Goal: Task Accomplishment & Management: Use online tool/utility

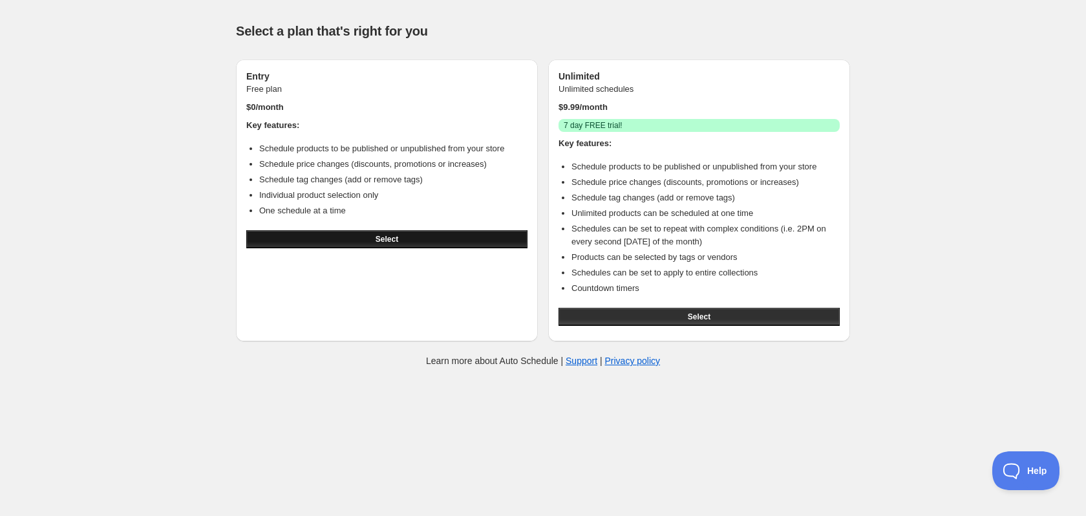
click at [460, 242] on button "Select" at bounding box center [386, 239] width 281 height 18
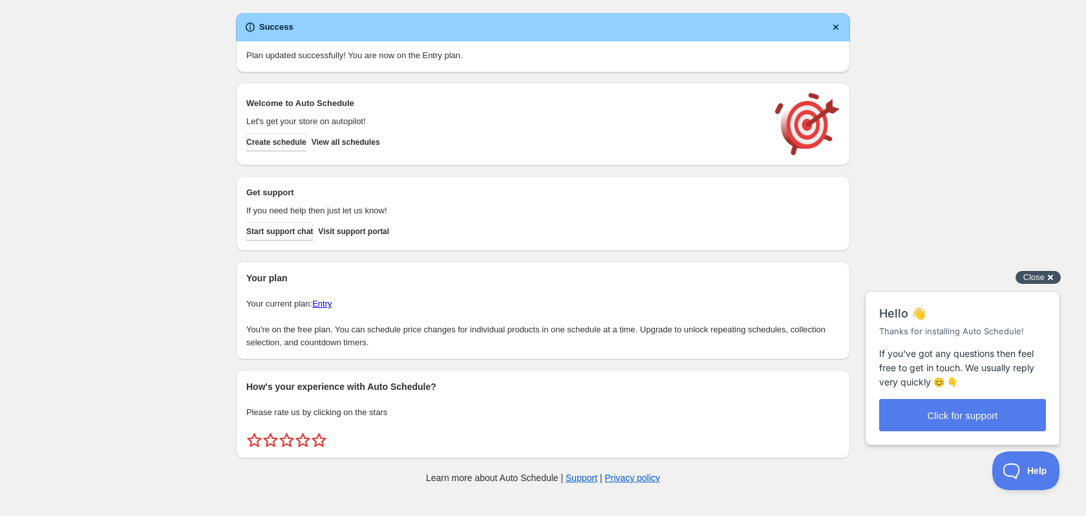
click at [1041, 279] on span "Close" at bounding box center [1033, 277] width 21 height 10
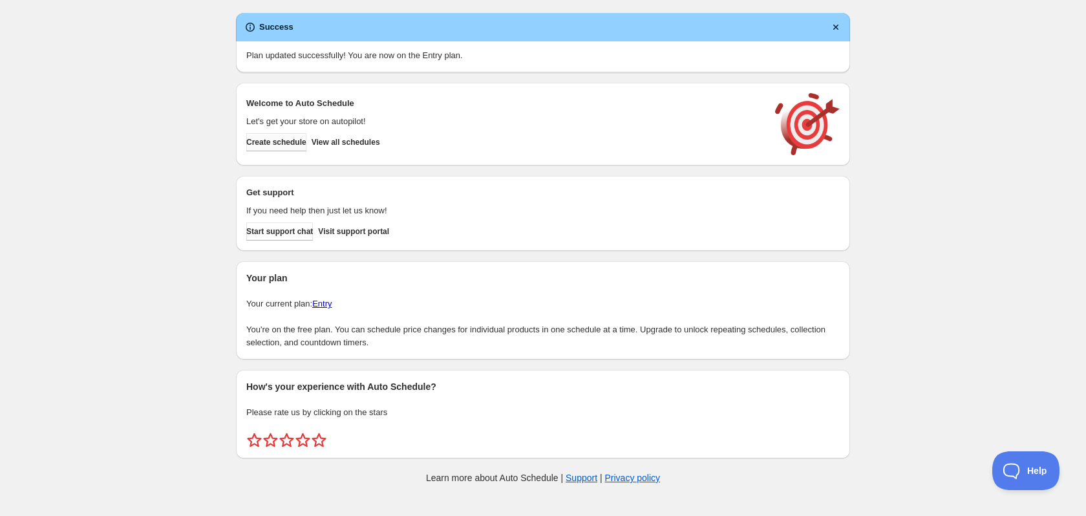
click at [289, 143] on span "Create schedule" at bounding box center [276, 142] width 60 height 10
